Goal: Transaction & Acquisition: Purchase product/service

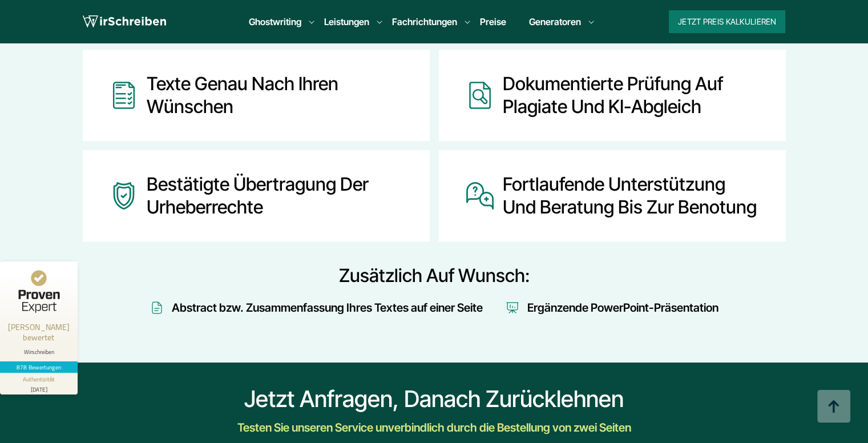
scroll to position [1426, 0]
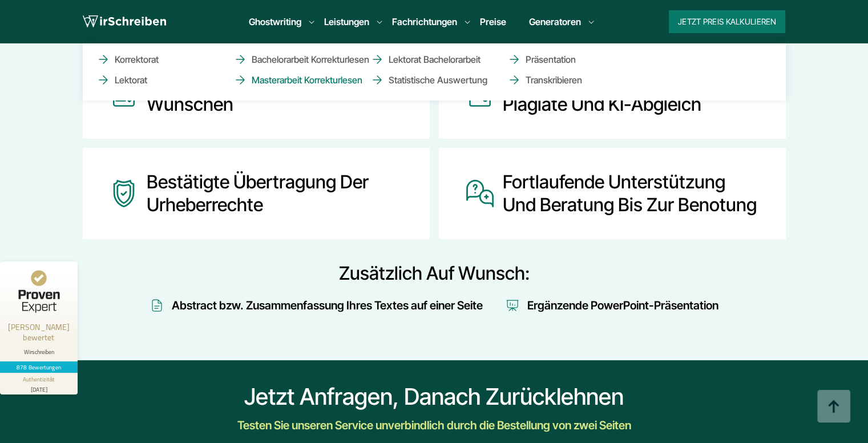
click at [338, 78] on link "Masterarbeit Korrekturlesen" at bounding box center [290, 80] width 114 height 14
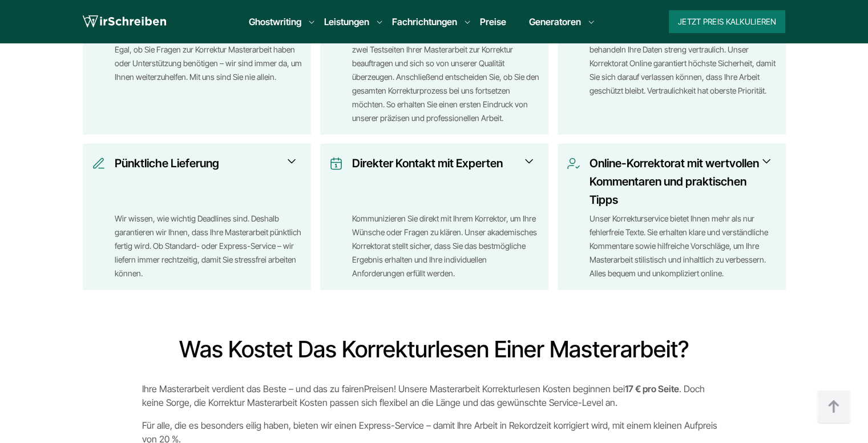
scroll to position [2054, 0]
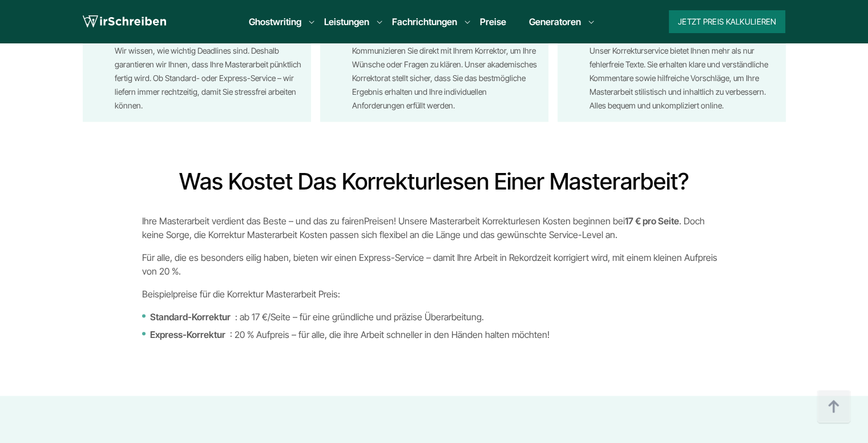
click at [503, 301] on div "Ihre Masterarbeit verdient das Beste – und das zu fairen Preisen ! Unsere Maste…" at bounding box center [434, 276] width 584 height 127
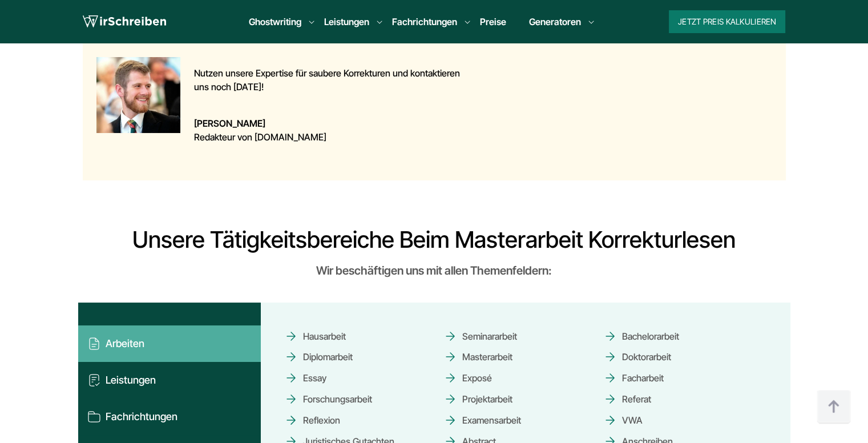
scroll to position [685, 0]
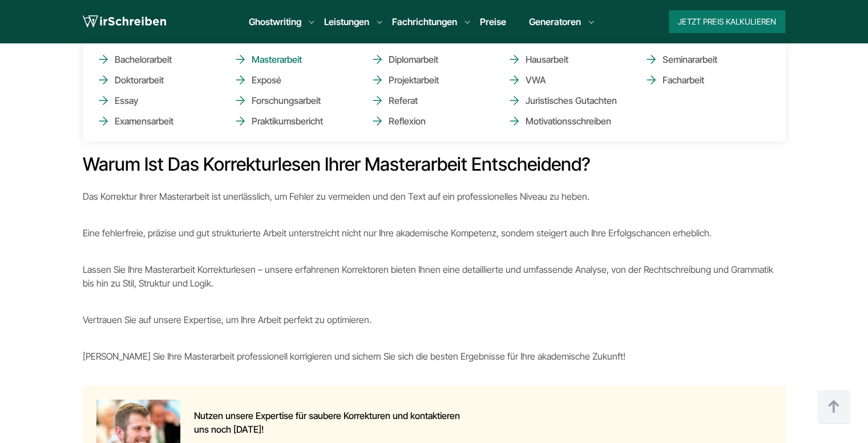
click at [278, 60] on link "Masterarbeit" at bounding box center [290, 59] width 114 height 14
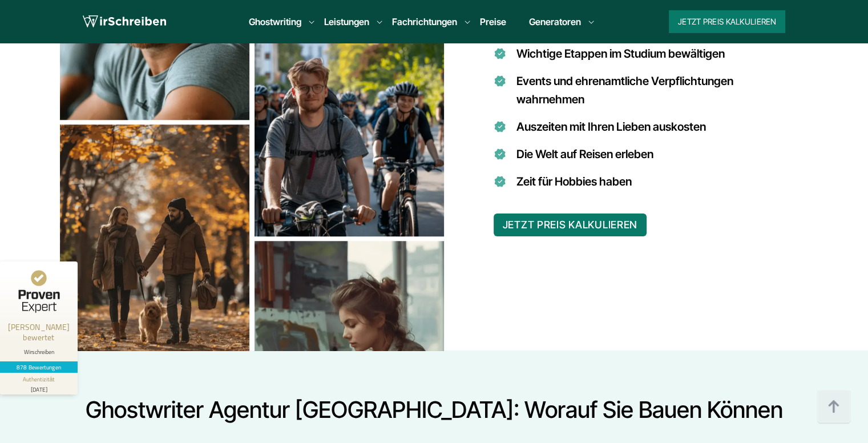
scroll to position [1027, 0]
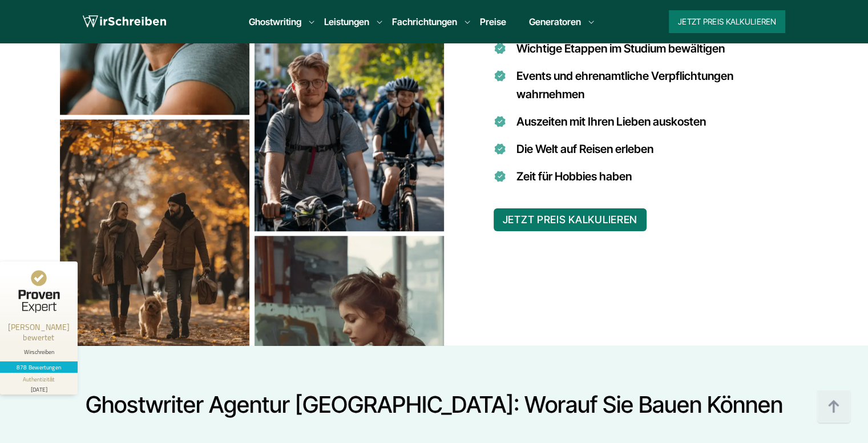
click at [516, 208] on button "JETZT PREIS KALKULIEREN" at bounding box center [570, 219] width 153 height 23
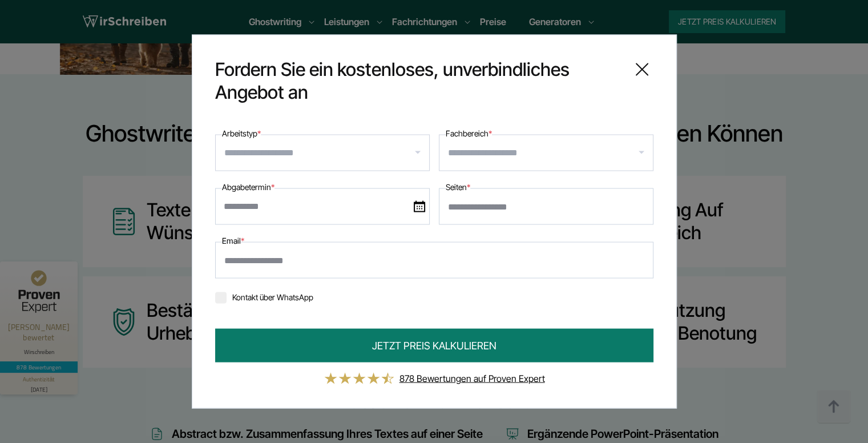
scroll to position [1312, 0]
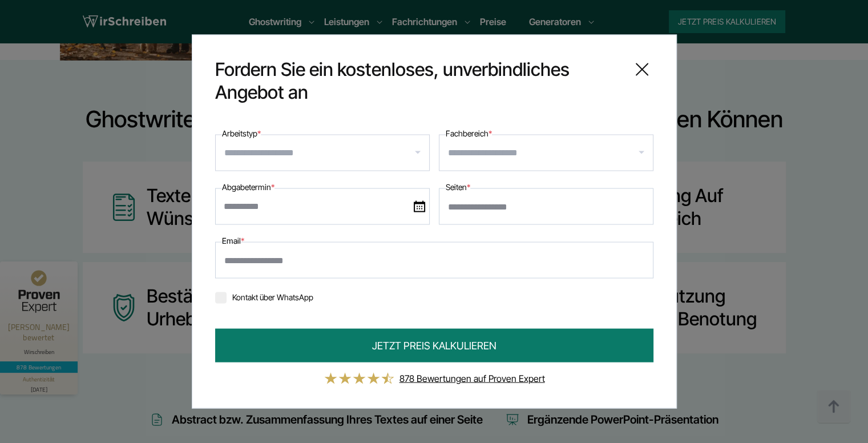
click at [641, 69] on icon at bounding box center [641, 69] width 11 height 11
